Goal: Information Seeking & Learning: Learn about a topic

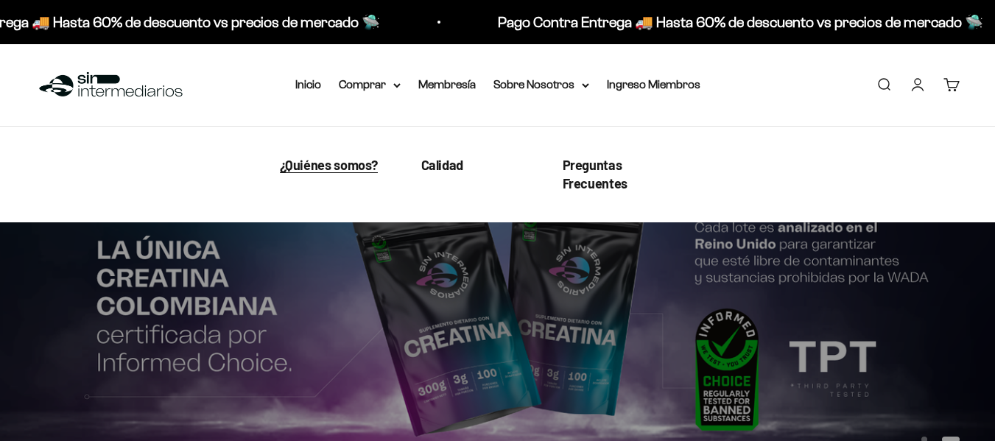
click at [369, 164] on span "¿Quiénes somos?" at bounding box center [329, 165] width 99 height 16
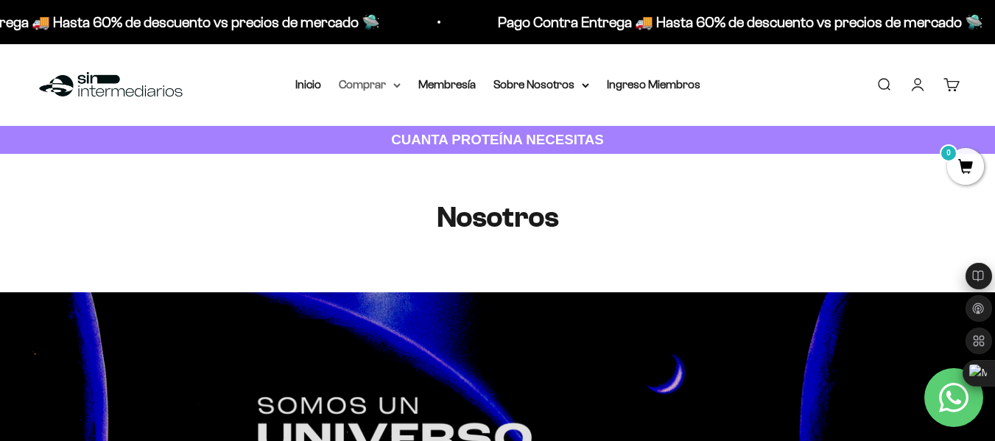
click at [382, 89] on summary "Comprar" at bounding box center [370, 84] width 62 height 19
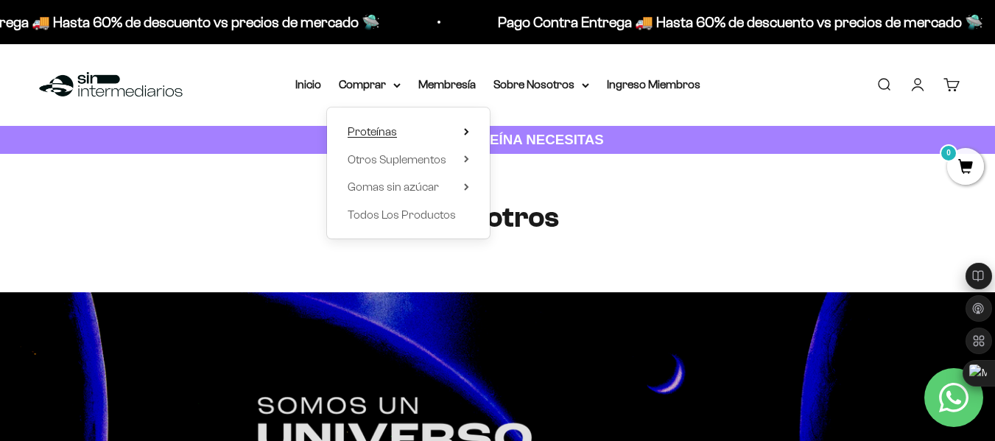
click at [399, 128] on summary "Proteínas" at bounding box center [409, 131] width 122 height 19
click at [419, 213] on span "Todos Los Productos" at bounding box center [402, 214] width 108 height 13
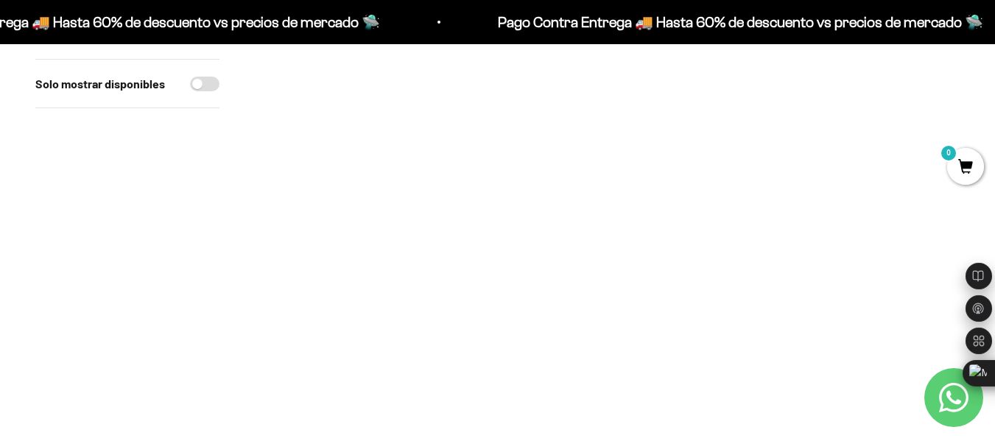
scroll to position [835, 0]
